Goal: Find contact information

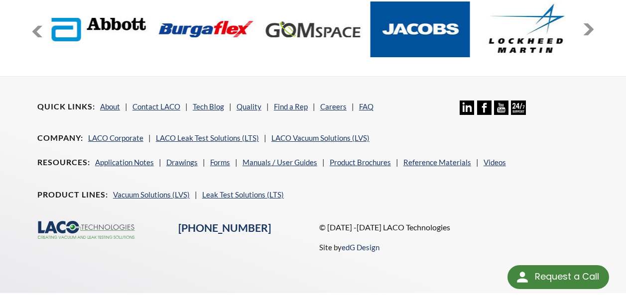
scroll to position [753, 0]
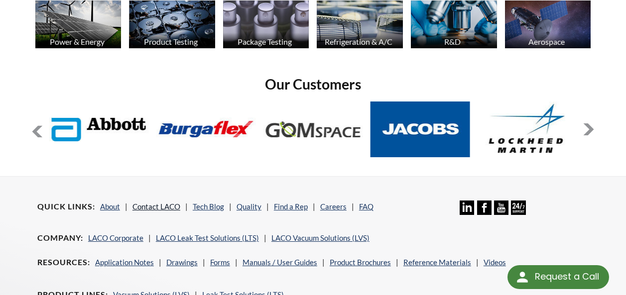
click at [165, 202] on link "Contact LACO" at bounding box center [156, 206] width 48 height 9
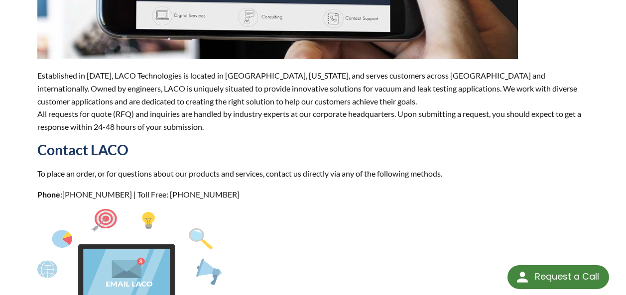
scroll to position [349, 0]
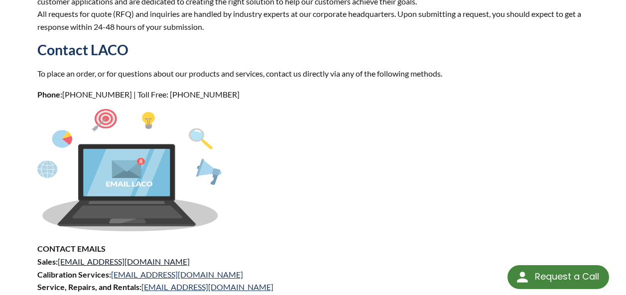
click at [91, 257] on link "[EMAIL_ADDRESS][DOMAIN_NAME]" at bounding box center [124, 261] width 132 height 9
click at [342, 207] on p at bounding box center [312, 172] width 551 height 126
